Goal: Task Accomplishment & Management: Manage account settings

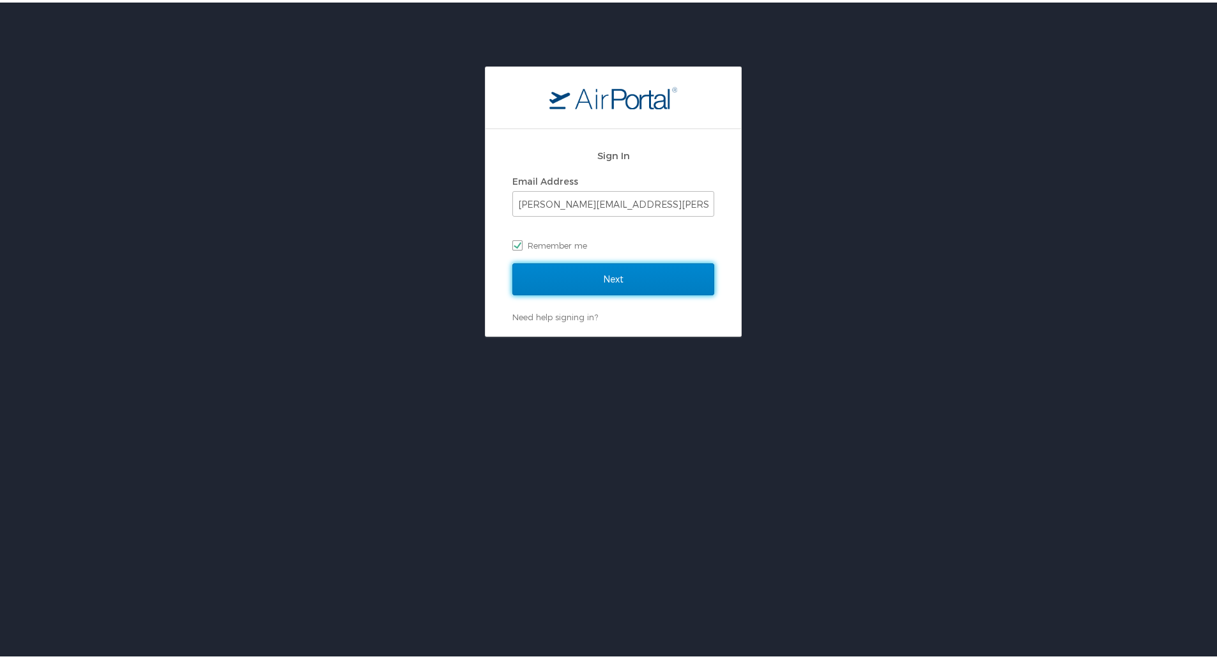
click at [614, 270] on input "Next" at bounding box center [613, 277] width 202 height 32
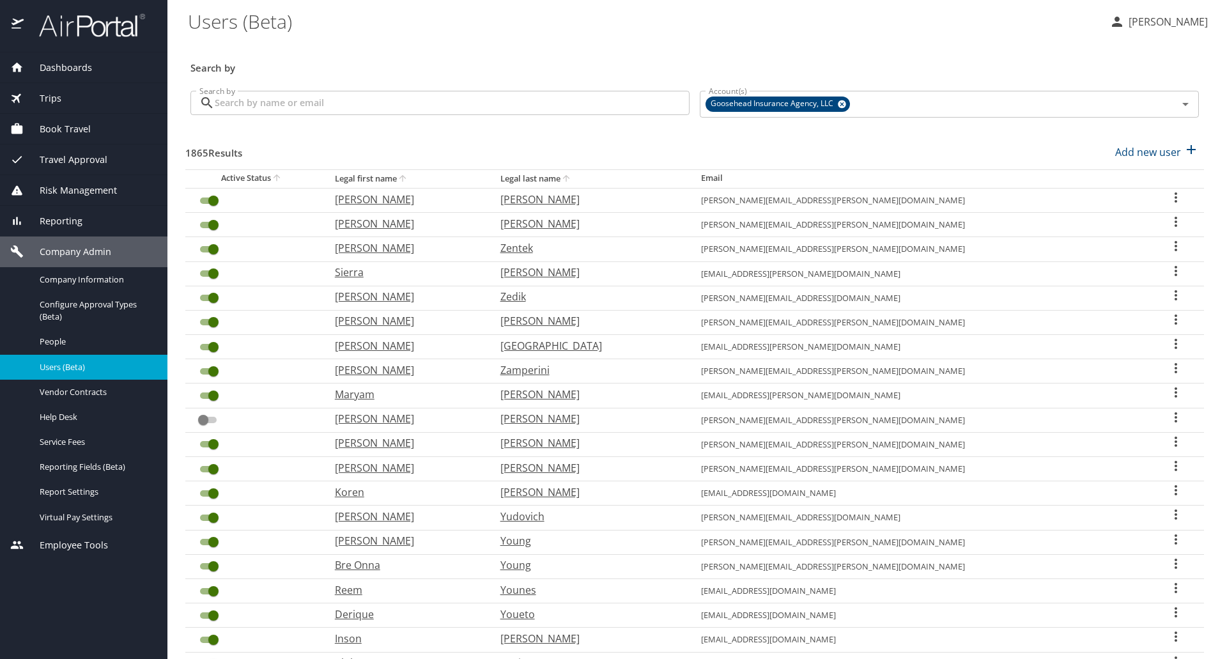
click at [439, 99] on input "Search by" at bounding box center [452, 103] width 475 height 24
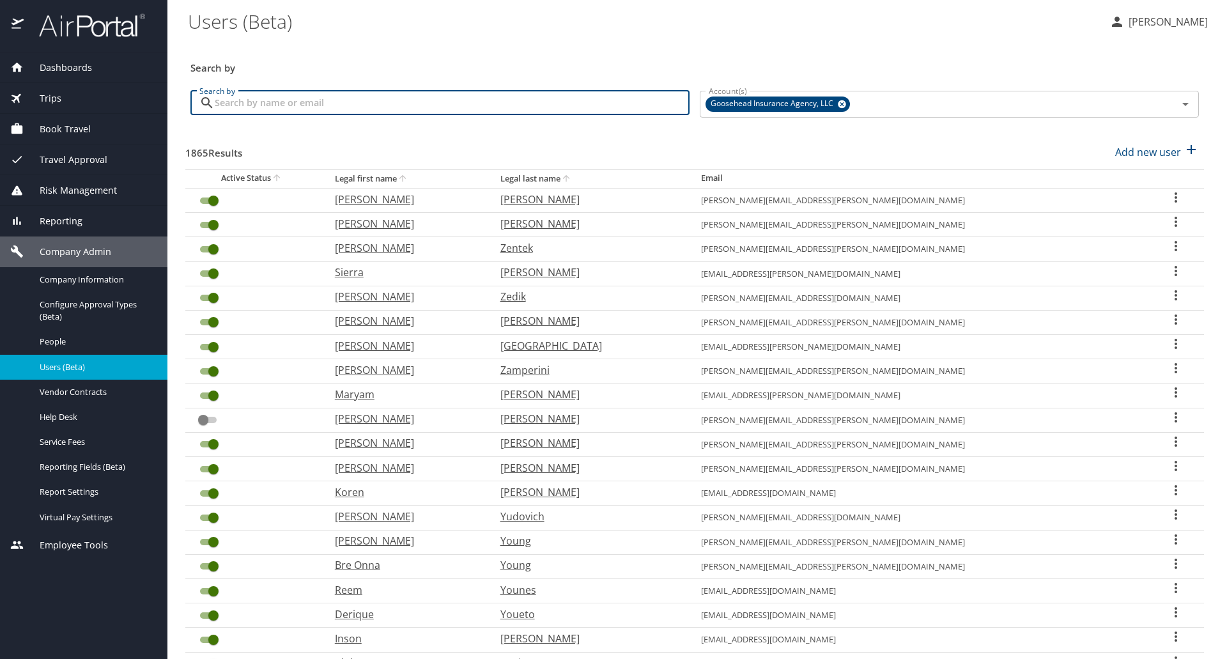
paste input "[PERSON_NAME][EMAIL_ADDRESS][PERSON_NAME][DOMAIN_NAME]"
type input "[PERSON_NAME][EMAIL_ADDRESS][PERSON_NAME][DOMAIN_NAME]"
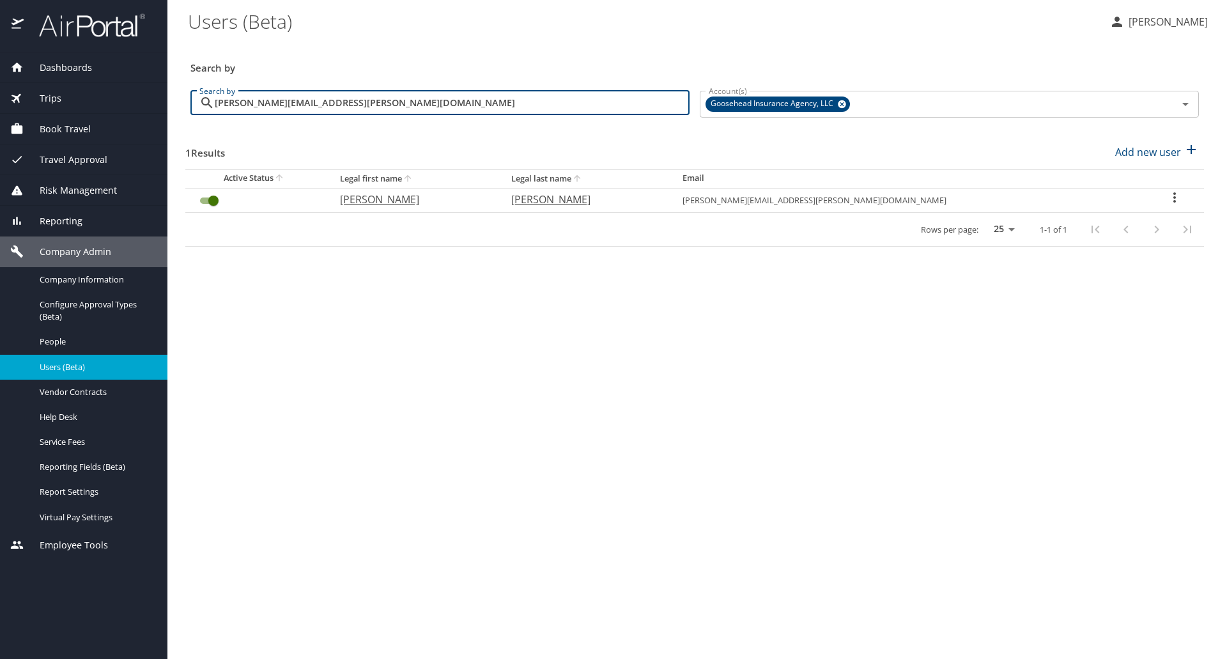
click at [216, 203] on input "User Search Table" at bounding box center [213, 200] width 46 height 15
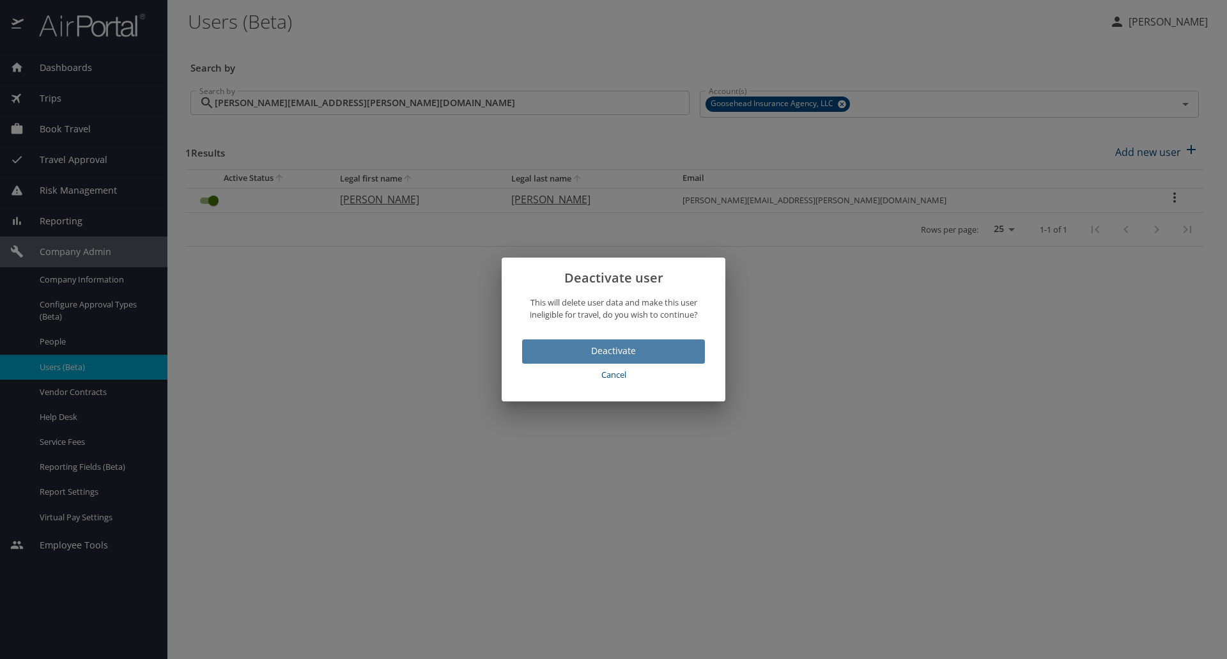
click at [618, 348] on span "Deactivate" at bounding box center [613, 351] width 162 height 16
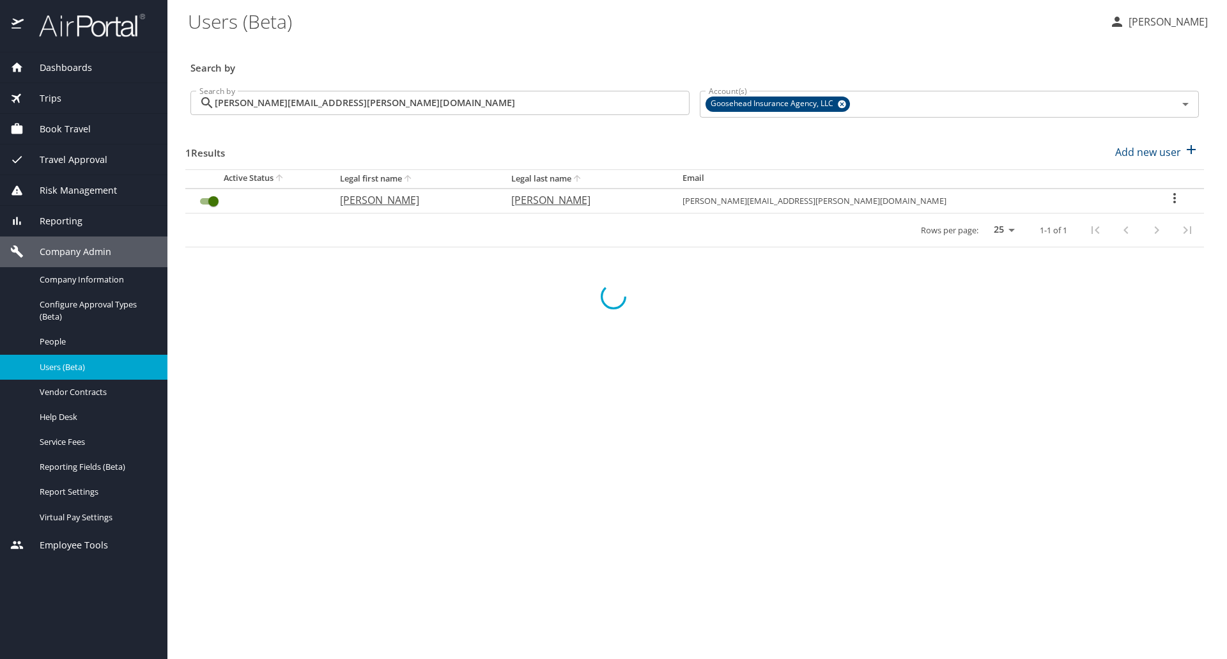
checkbox input "false"
drag, startPoint x: 882, startPoint y: 61, endPoint x: 860, endPoint y: 0, distance: 65.1
click at [882, 55] on h3 "Search by" at bounding box center [694, 64] width 1008 height 22
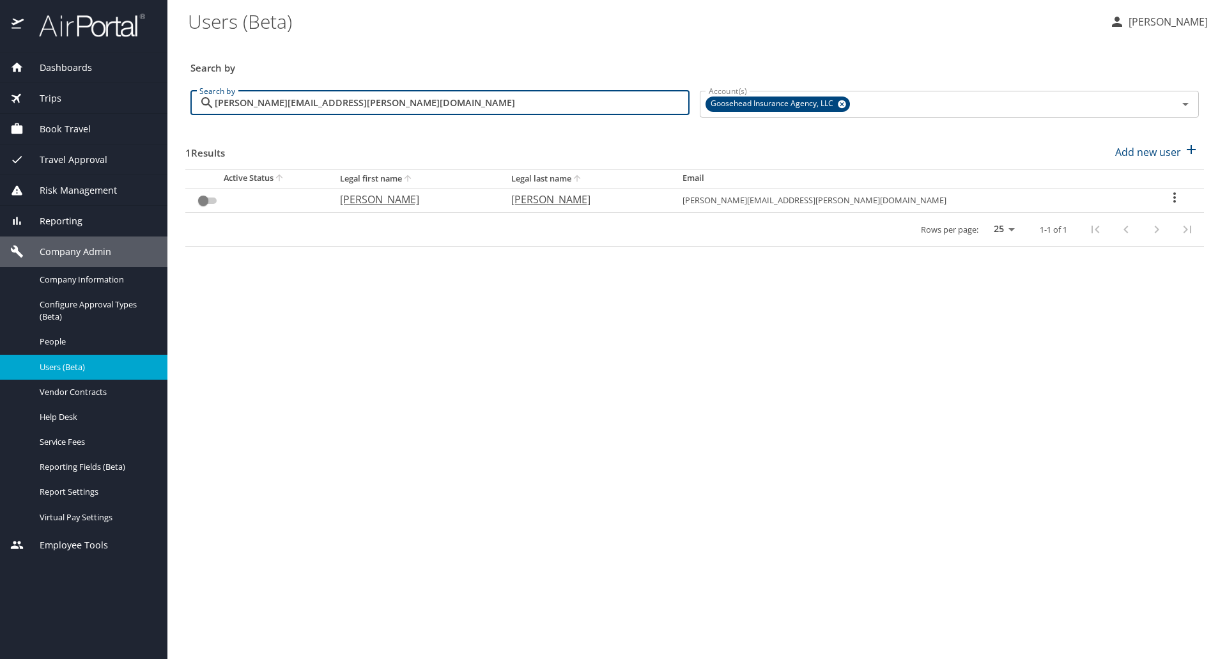
click at [534, 114] on input "[PERSON_NAME][EMAIL_ADDRESS][PERSON_NAME][DOMAIN_NAME]" at bounding box center [452, 103] width 475 height 24
paste input "zaira.[PERSON_NAME]"
type input "[EMAIL_ADDRESS][PERSON_NAME][DOMAIN_NAME]"
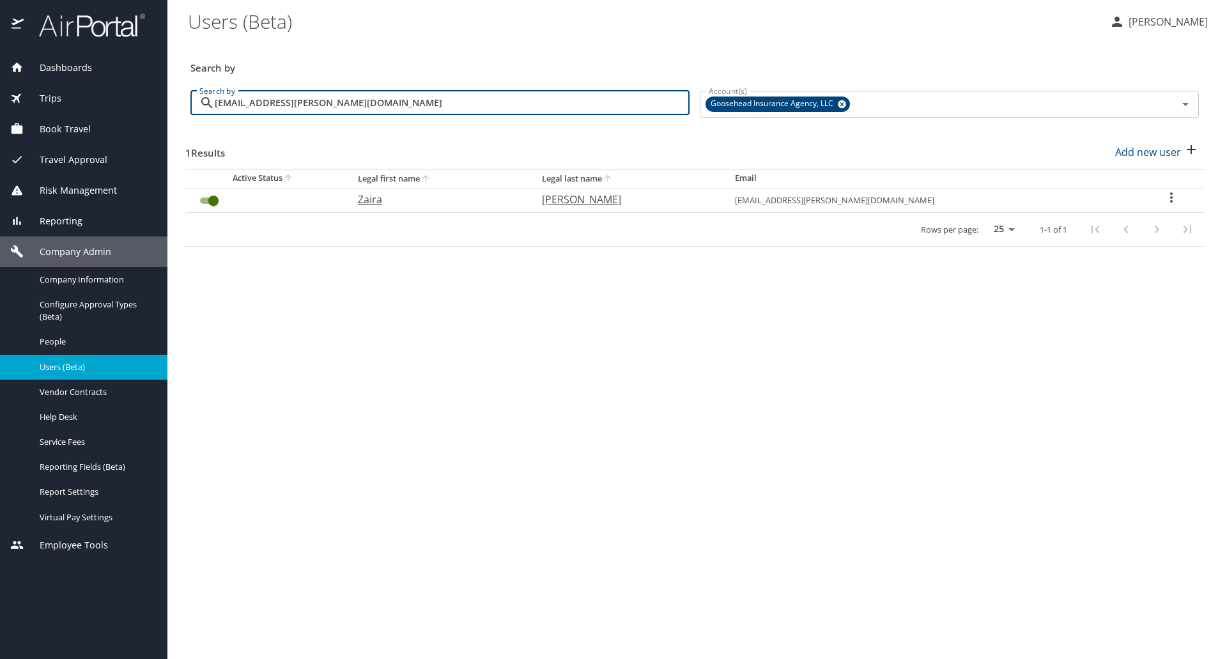
click at [213, 199] on input "User Search Table" at bounding box center [213, 200] width 46 height 15
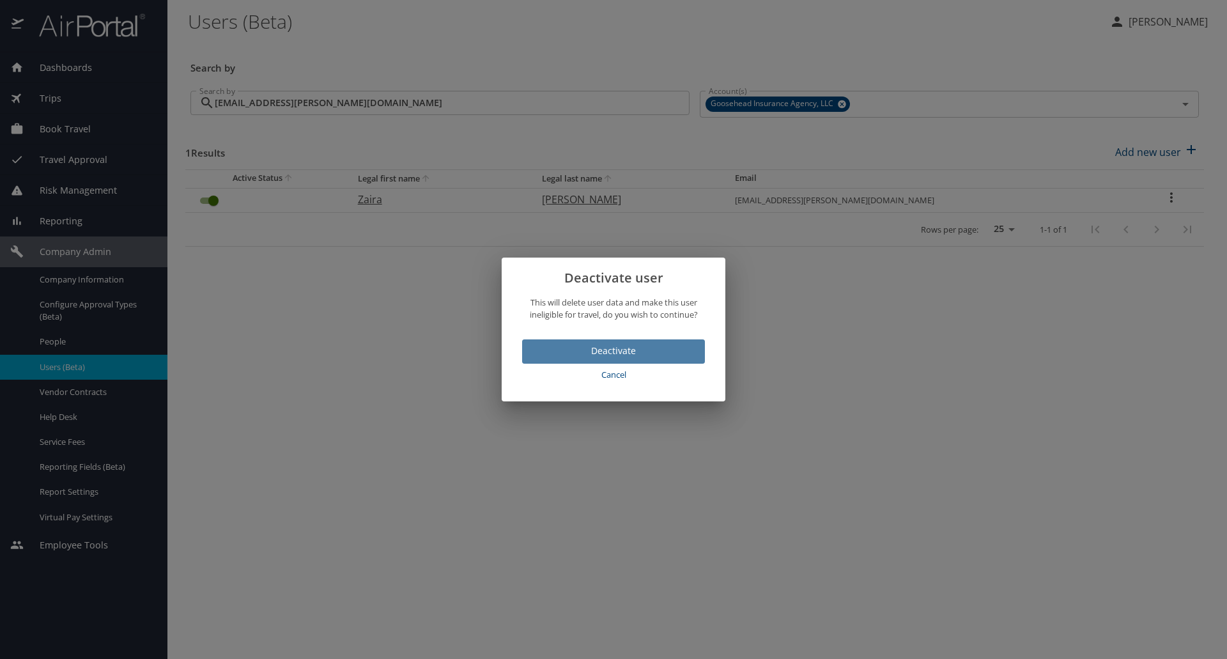
click at [585, 344] on span "Deactivate" at bounding box center [613, 351] width 162 height 16
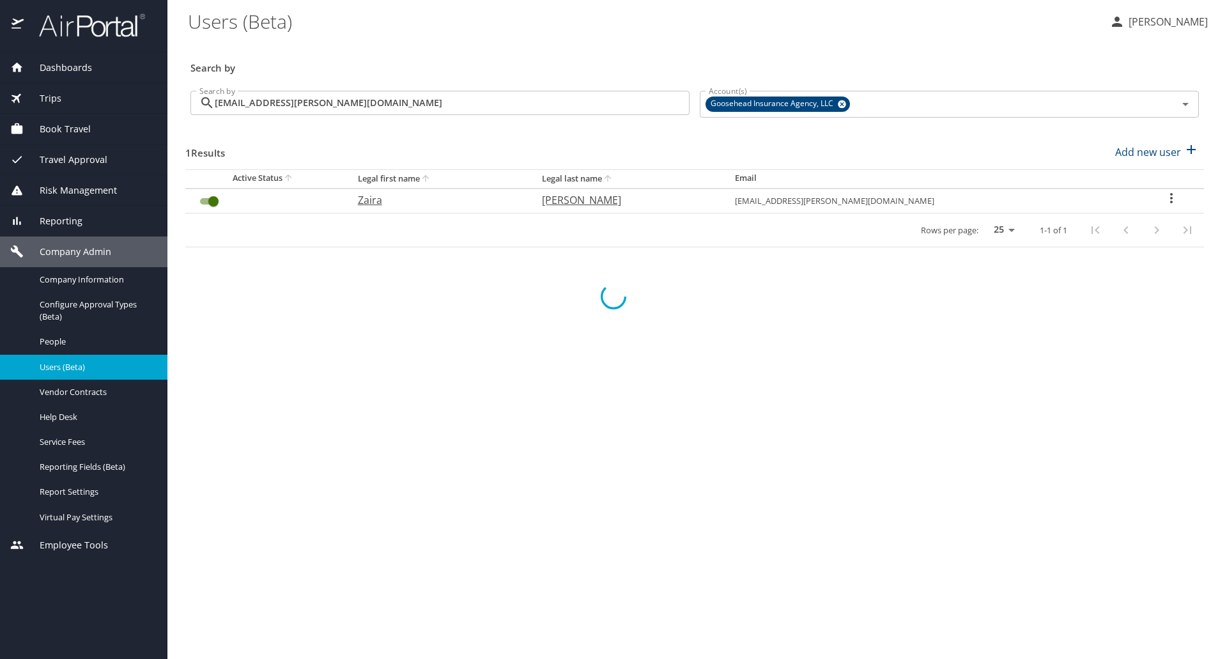
checkbox input "false"
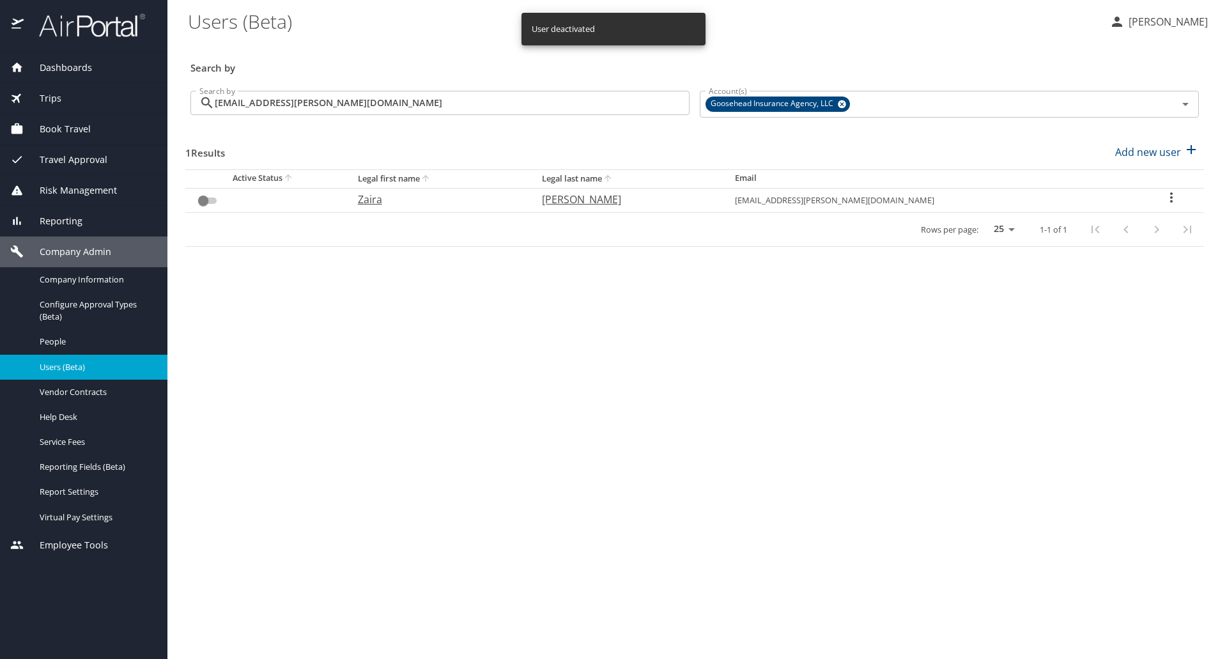
drag, startPoint x: 1012, startPoint y: 68, endPoint x: 962, endPoint y: 47, distance: 54.1
click at [1004, 58] on h3 "Search by" at bounding box center [694, 64] width 1008 height 22
